Goal: Obtain resource: Download file/media

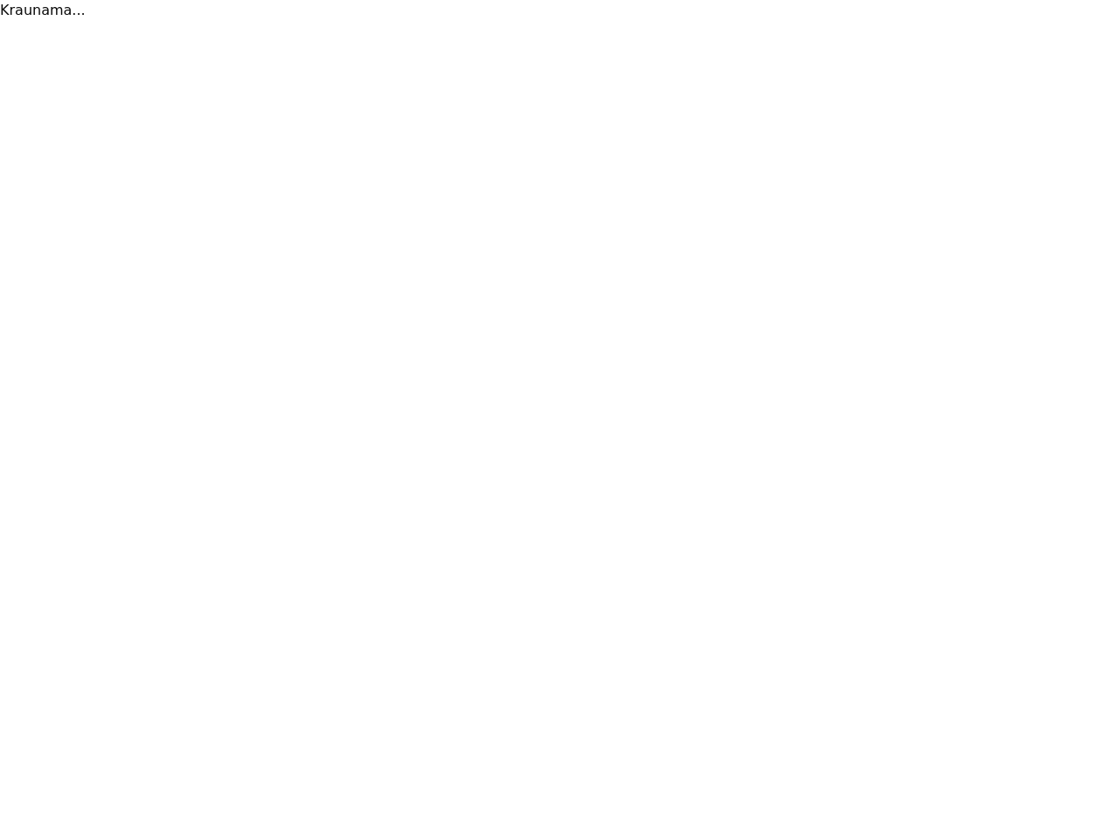
click at [559, 420] on div "Kraunama..." at bounding box center [559, 419] width 1119 height 839
